Goal: Transaction & Acquisition: Book appointment/travel/reservation

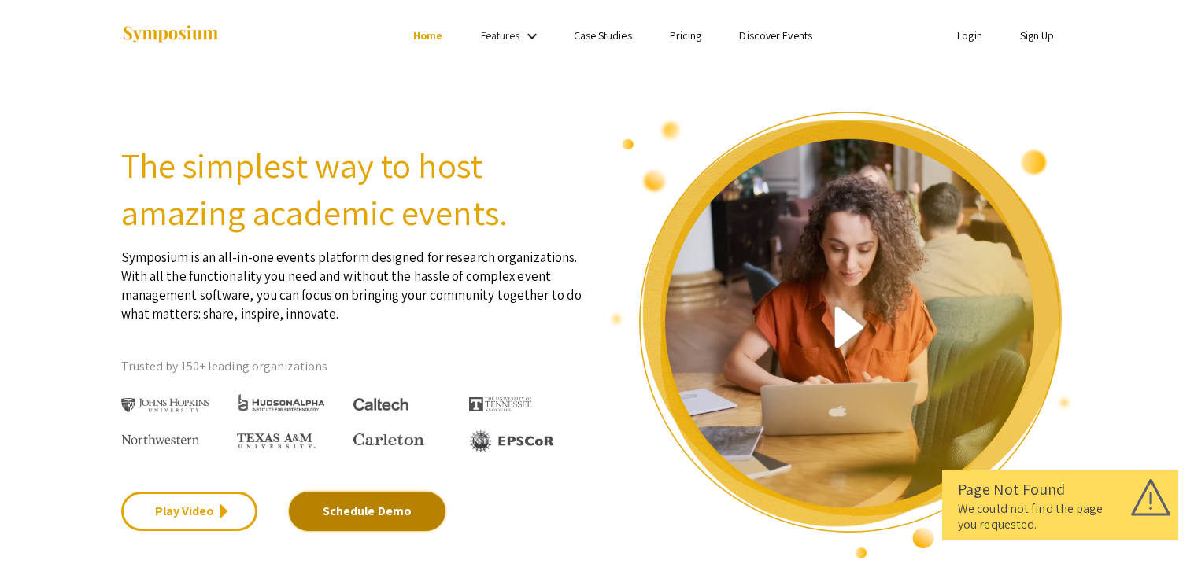
click at [364, 508] on link "Schedule Demo" at bounding box center [367, 511] width 157 height 39
